Goal: Find specific page/section: Find specific page/section

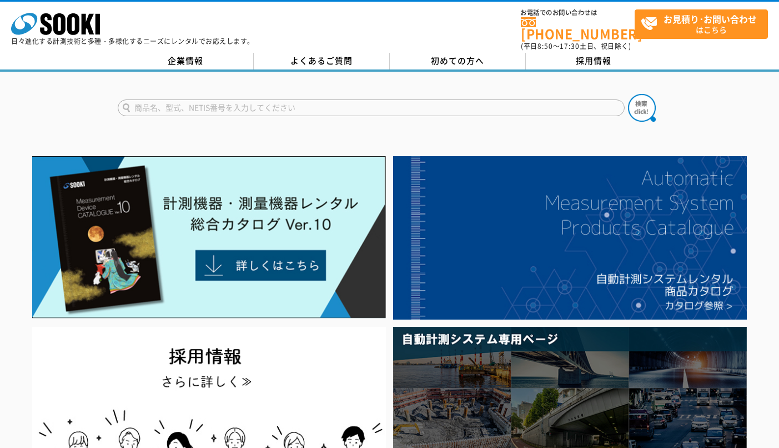
click at [229, 99] on input "text" at bounding box center [371, 107] width 507 height 17
type input "タッチパネル式水量計"
click at [642, 107] on img at bounding box center [642, 108] width 28 height 28
click at [204, 105] on input "text" at bounding box center [371, 107] width 507 height 17
type input "OKM-50L"
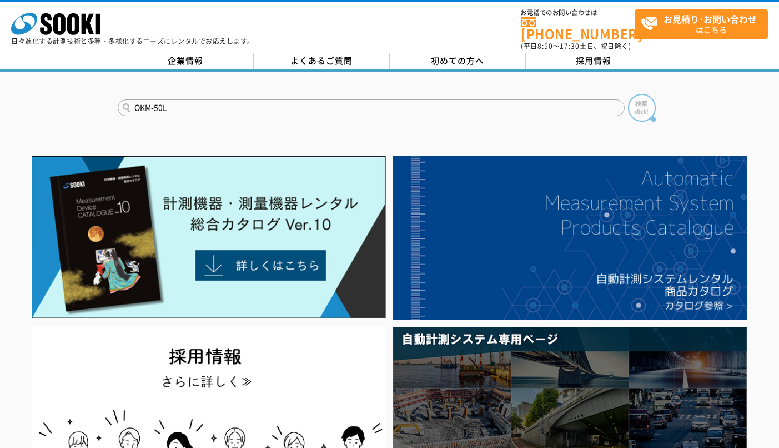
click at [642, 104] on img at bounding box center [642, 108] width 28 height 28
